Goal: Information Seeking & Learning: Learn about a topic

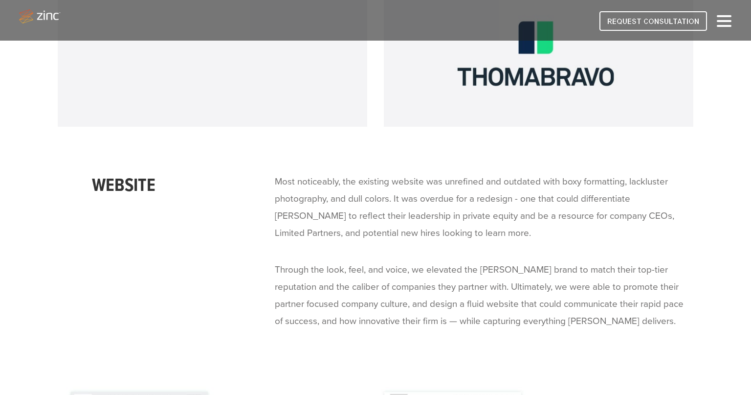
scroll to position [3827, 0]
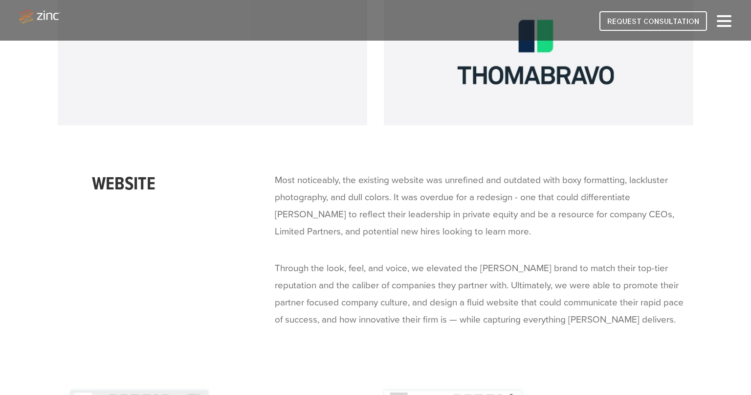
click at [319, 196] on p "Most noticeably, the existing website was unrefined and outdated with boxy form…" at bounding box center [480, 206] width 410 height 68
click at [281, 172] on p "Most noticeably, the existing website was unrefined and outdated with boxy form…" at bounding box center [480, 206] width 410 height 68
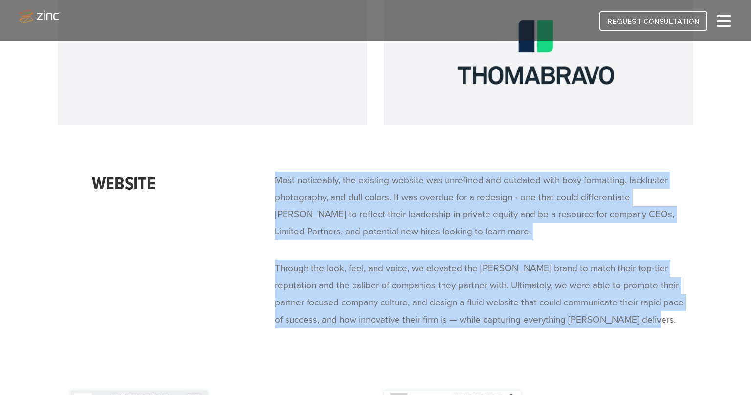
drag, startPoint x: 276, startPoint y: 161, endPoint x: 687, endPoint y: 307, distance: 436.3
click at [687, 307] on span "Most noticeably, the existing website was unrefined and outdated with boxy form…" at bounding box center [484, 250] width 418 height 156
copy span "Most noticeably, the existing website was unrefined and outdated with boxy form…"
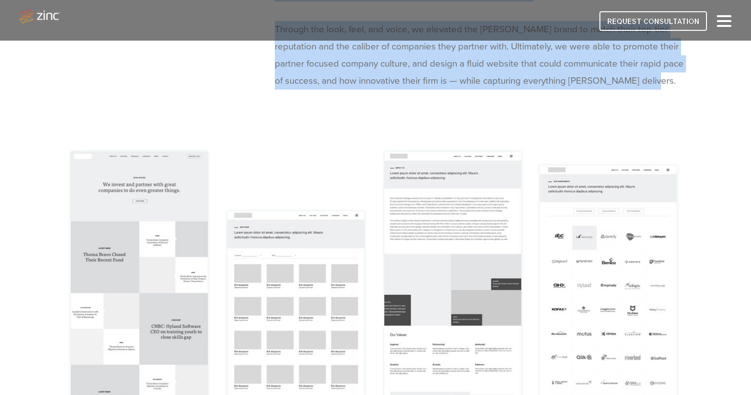
scroll to position [4066, 0]
click at [263, 245] on img at bounding box center [376, 351] width 636 height 427
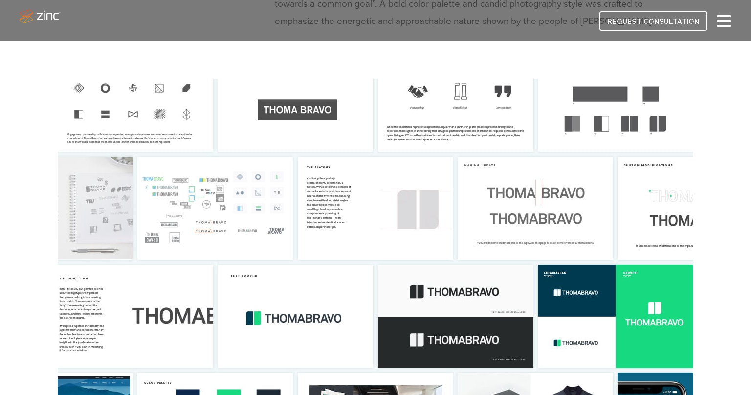
scroll to position [1904, 0]
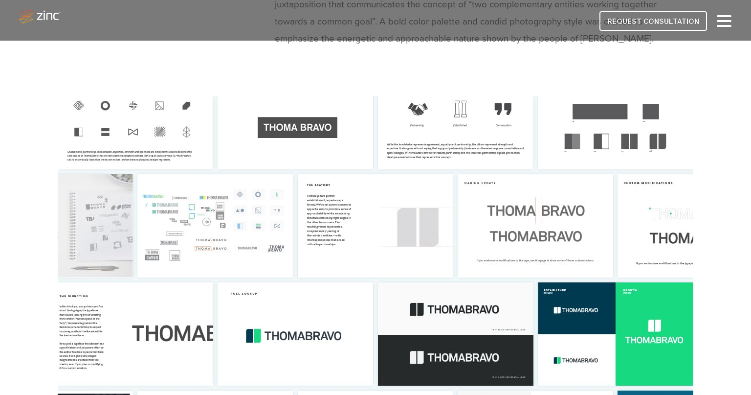
click at [397, 203] on img at bounding box center [376, 279] width 636 height 367
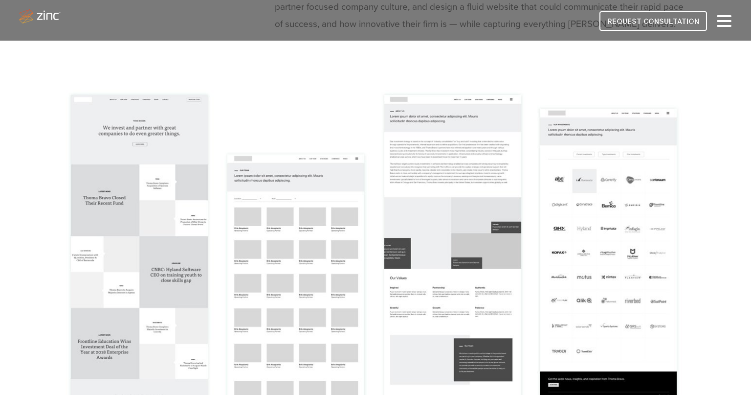
scroll to position [4127, 0]
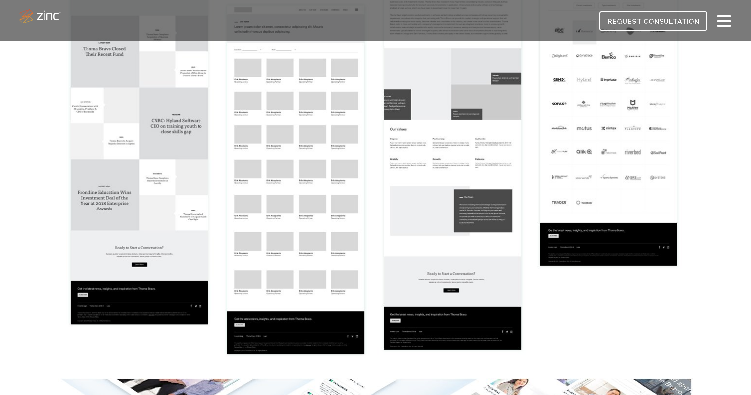
scroll to position [4292, 0]
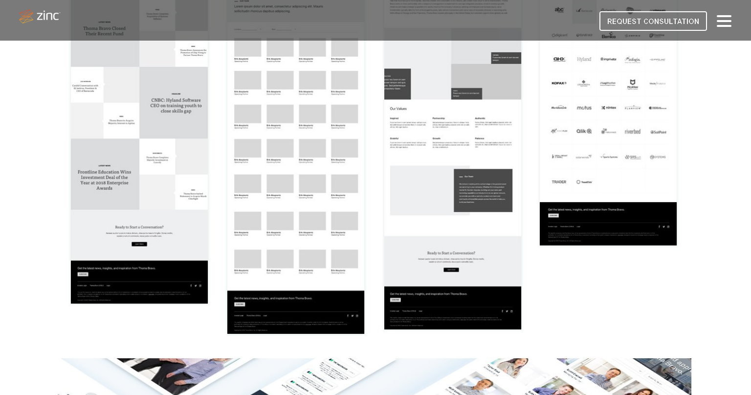
click at [299, 161] on img at bounding box center [376, 125] width 636 height 427
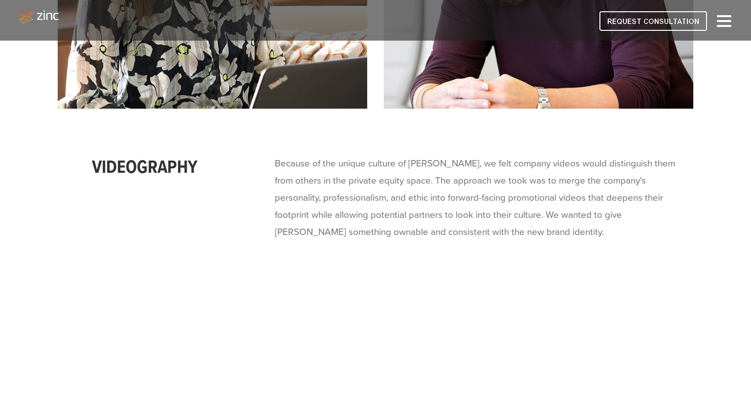
scroll to position [7633, 0]
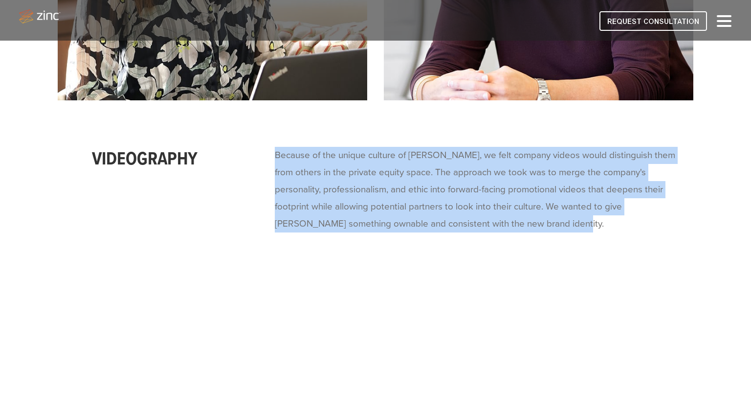
drag, startPoint x: 277, startPoint y: 119, endPoint x: 504, endPoint y: 197, distance: 239.6
click at [504, 197] on p "Because of the unique culture of [PERSON_NAME], we felt company videos would di…" at bounding box center [480, 190] width 410 height 86
copy p "Because of the unique culture of [PERSON_NAME], we felt company videos would di…"
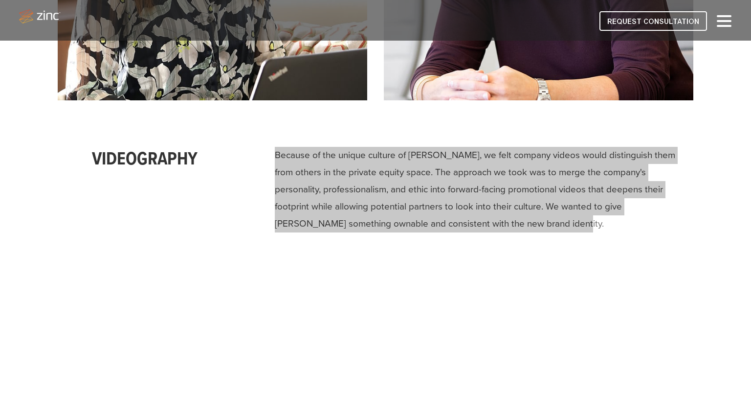
click at [526, 183] on p "Because of the unique culture of [PERSON_NAME], we felt company videos would di…" at bounding box center [480, 190] width 410 height 86
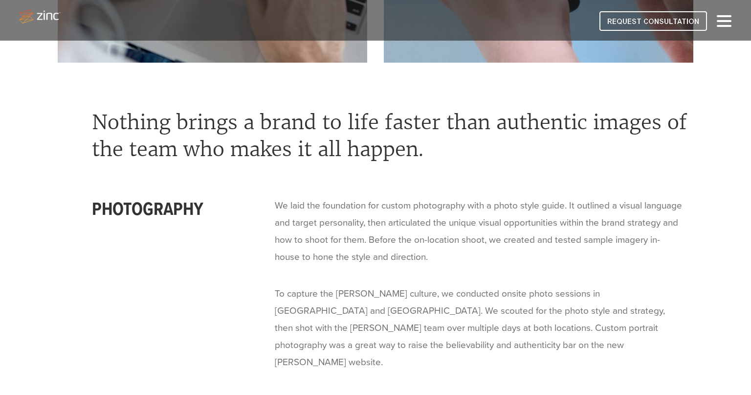
scroll to position [6047, 0]
click at [282, 197] on p "We laid the foundation for custom photography with a photo style guide. It outl…" at bounding box center [480, 231] width 410 height 68
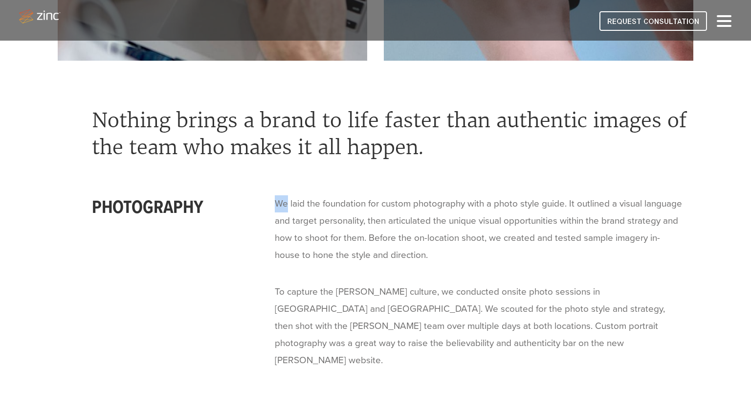
scroll to position [6049, 0]
click at [278, 195] on p "We laid the foundation for custom photography with a photo style guide. It outl…" at bounding box center [480, 229] width 410 height 68
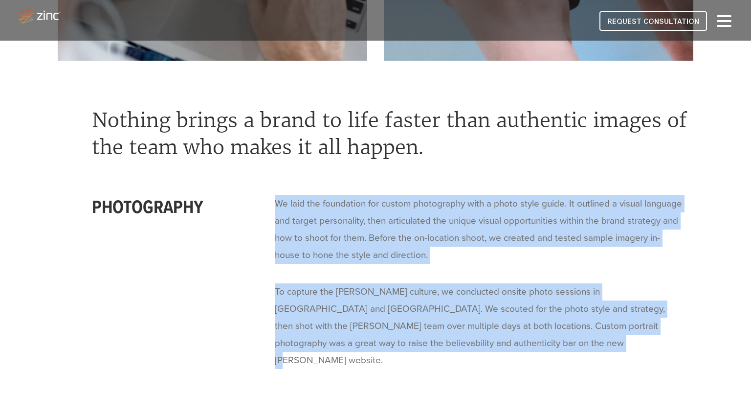
drag, startPoint x: 276, startPoint y: 184, endPoint x: 570, endPoint y: 318, distance: 323.5
click at [570, 318] on span "We laid the foundation for custom photography with a photo style guide. It outl…" at bounding box center [484, 282] width 418 height 174
copy span "We laid the foundation for custom photography with a photo style guide. It outl…"
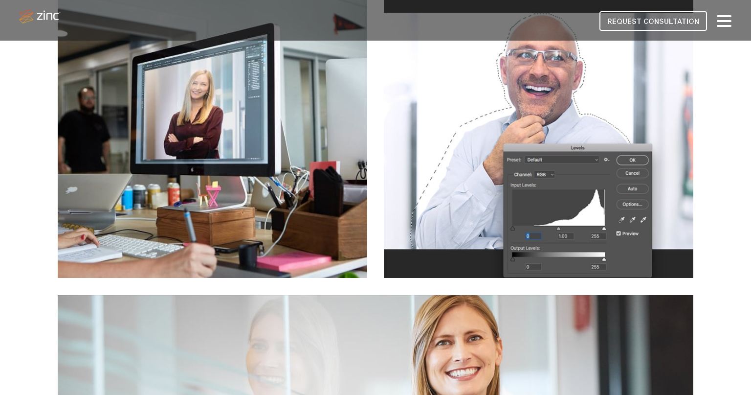
scroll to position [6510, 0]
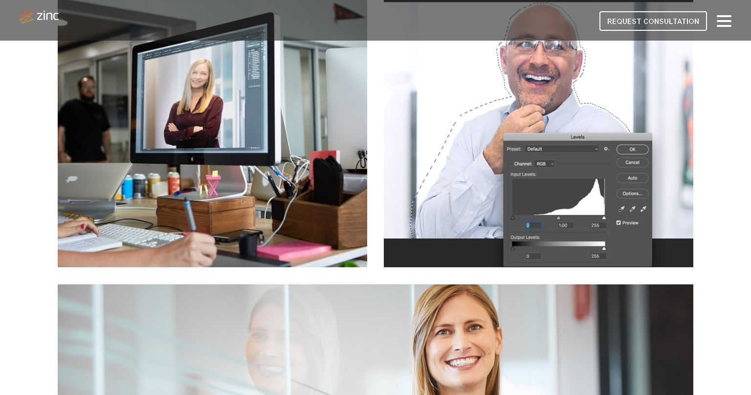
click at [320, 178] on img at bounding box center [212, 111] width 309 height 309
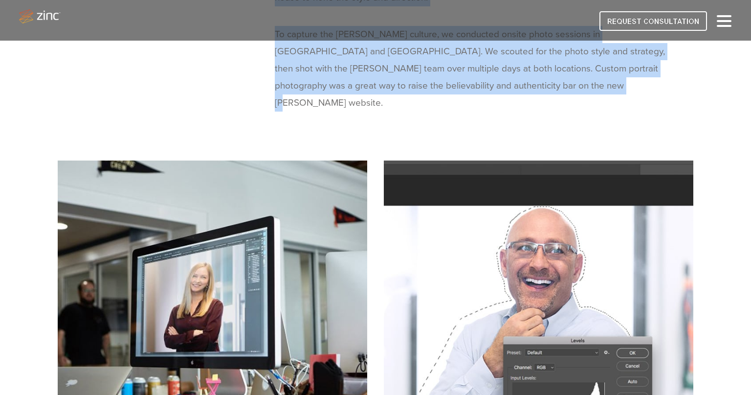
scroll to position [6324, 0]
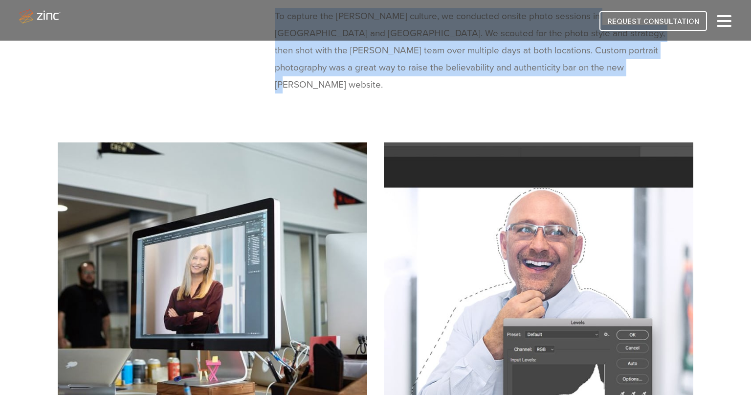
drag, startPoint x: 315, startPoint y: 202, endPoint x: 321, endPoint y: 202, distance: 5.4
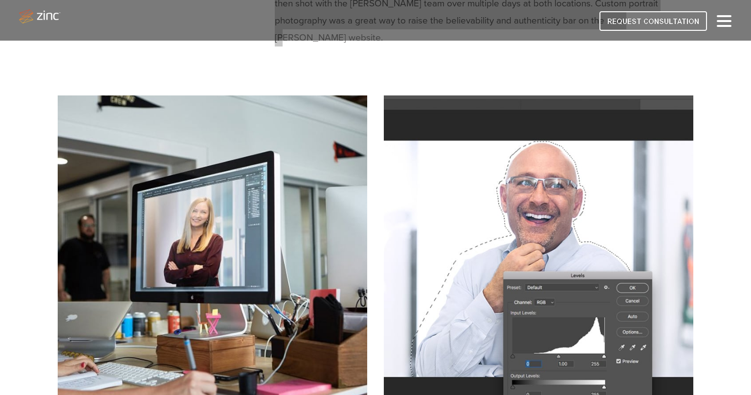
scroll to position [6396, 0]
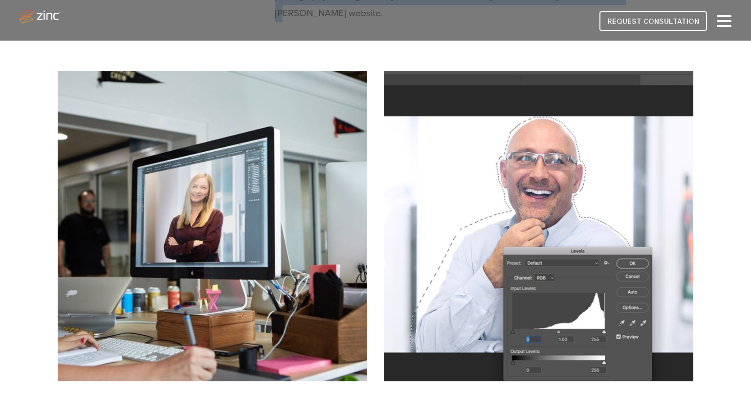
click at [234, 221] on img at bounding box center [212, 225] width 309 height 309
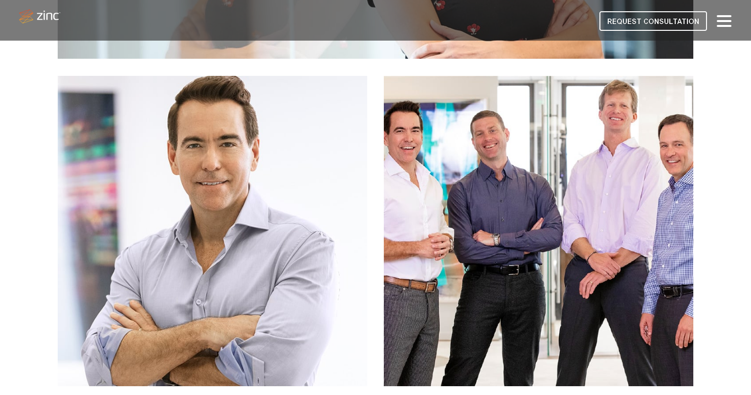
scroll to position [7023, 0]
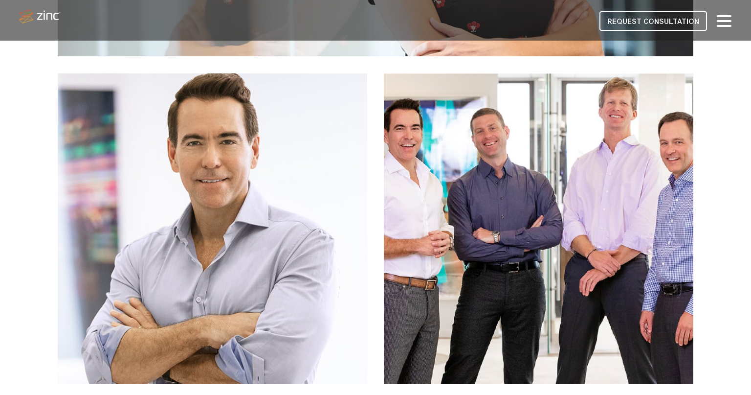
click at [269, 260] on img at bounding box center [212, 227] width 309 height 309
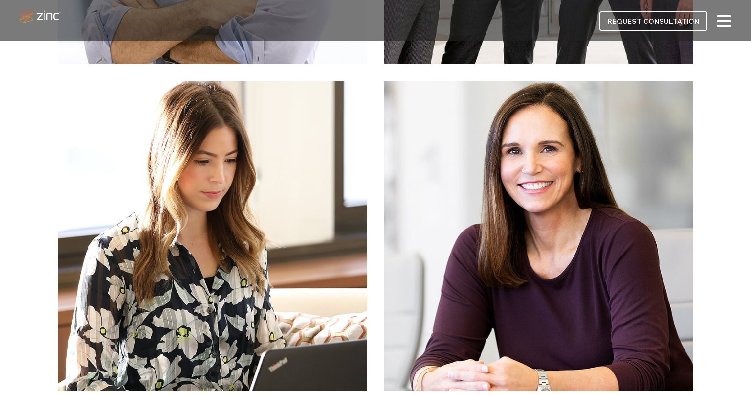
scroll to position [7344, 0]
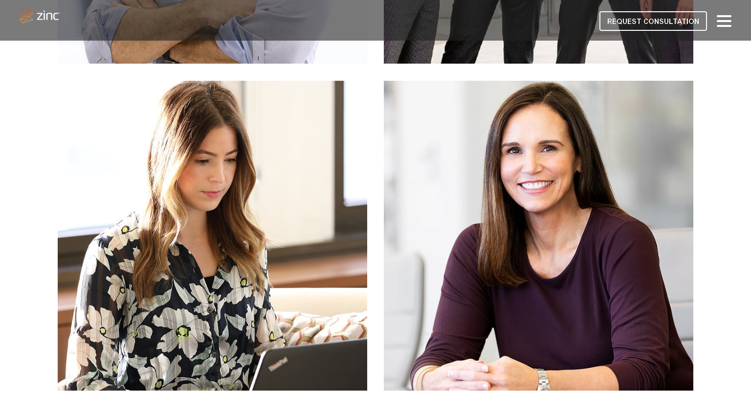
click at [525, 176] on img at bounding box center [538, 235] width 309 height 309
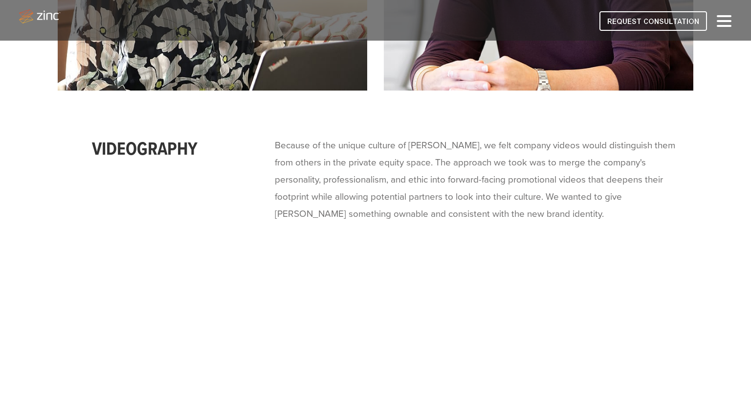
scroll to position [7648, 0]
